Goal: Find contact information: Find contact information

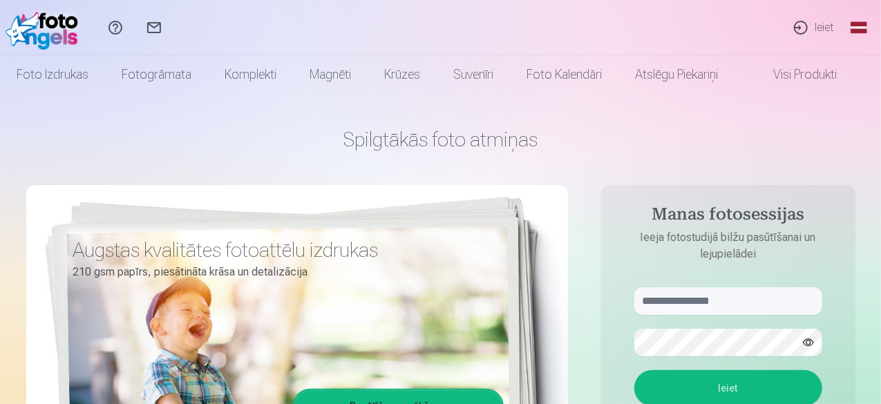
click at [173, 26] on link "Sazinies ar mums" at bounding box center [154, 27] width 39 height 55
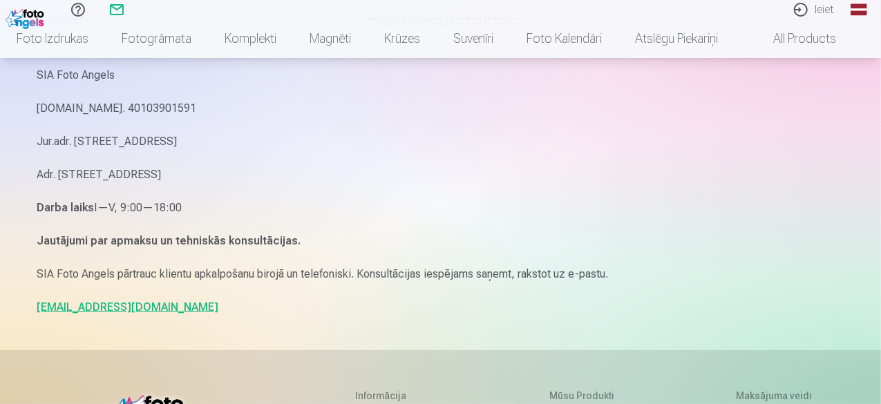
scroll to position [138, 0]
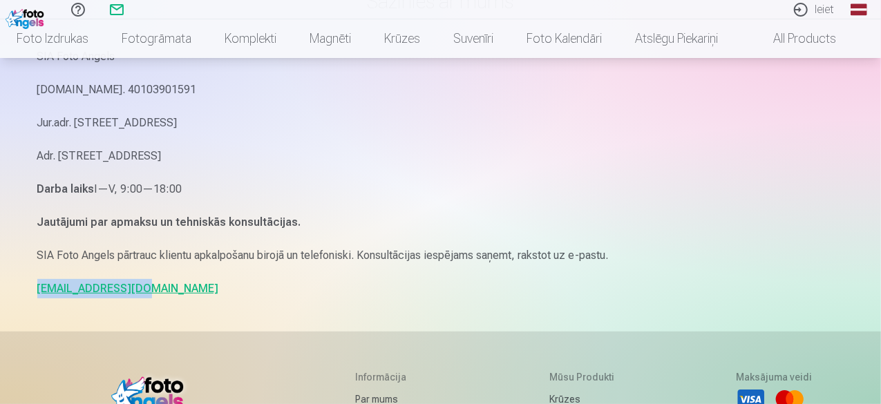
drag, startPoint x: 134, startPoint y: 291, endPoint x: 26, endPoint y: 295, distance: 108.6
click at [26, 295] on div "Sazinies ar mums SIA Foto Angels [DOMAIN_NAME]. 40103901591 Jur.adr. [STREET_AD…" at bounding box center [440, 287] width 829 height 850
copy link "[EMAIL_ADDRESS][DOMAIN_NAME]"
